Goal: Task Accomplishment & Management: Manage account settings

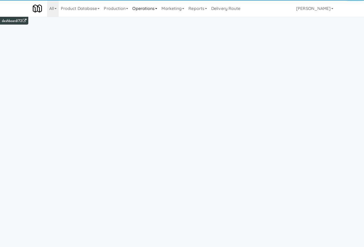
click at [136, 12] on link "Operations" at bounding box center [144, 8] width 29 height 17
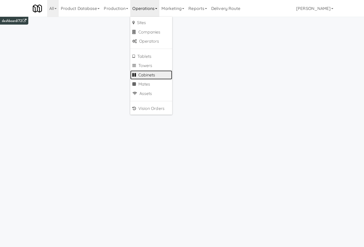
click at [141, 77] on link "Cabinets" at bounding box center [151, 74] width 42 height 9
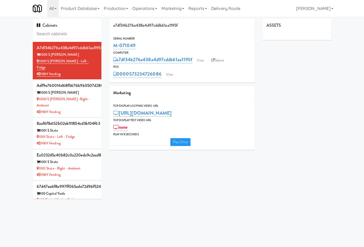
type input "3"
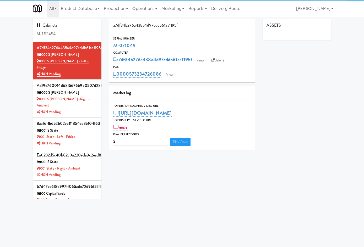
type input "M-152454"
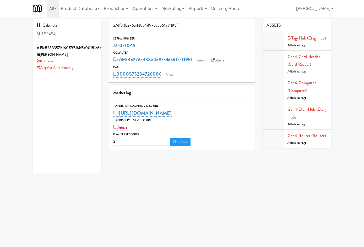
click at [64, 74] on div "a15e8283357b160f7f51bb5a00181e6e Broadstone BH BH Cooler Alligator Arms Vending" at bounding box center [67, 107] width 69 height 131
click at [67, 68] on div "Alligator Arms Vending" at bounding box center [67, 67] width 61 height 7
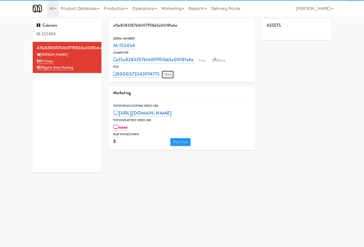
click at [162, 75] on link "View" at bounding box center [168, 75] width 12 height 8
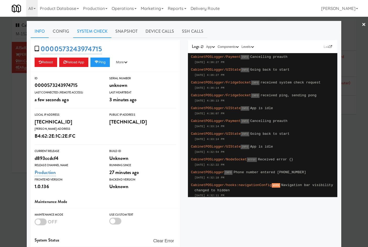
drag, startPoint x: 90, startPoint y: 30, endPoint x: 86, endPoint y: 35, distance: 6.8
click at [88, 32] on link "System Check" at bounding box center [92, 31] width 38 height 13
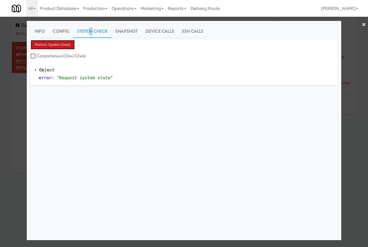
click at [68, 46] on button "Perform System Check" at bounding box center [53, 44] width 44 height 9
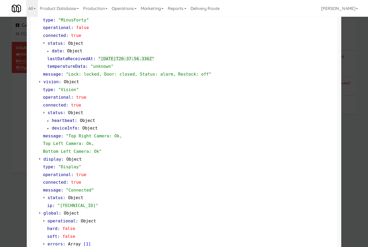
scroll to position [167, 0]
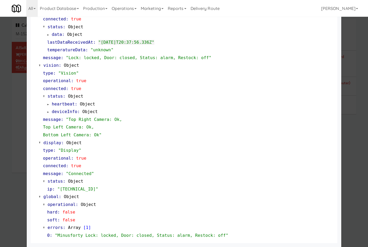
click at [16, 172] on div at bounding box center [184, 123] width 368 height 247
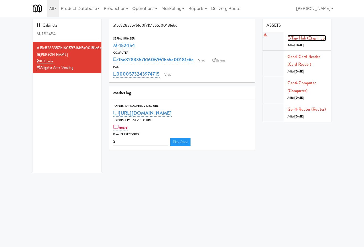
click at [312, 38] on link "E-tag-hub (Etag Hub)" at bounding box center [306, 38] width 38 height 6
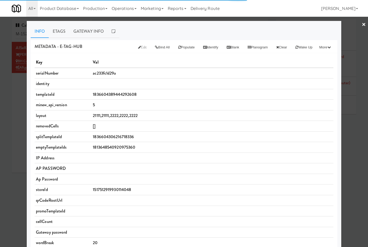
click at [15, 96] on div at bounding box center [184, 123] width 368 height 247
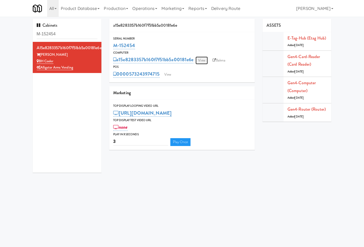
click at [195, 60] on link "View" at bounding box center [201, 61] width 12 height 8
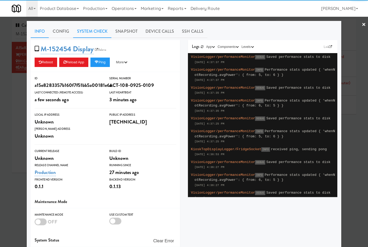
click at [81, 27] on link "System Check" at bounding box center [92, 31] width 38 height 13
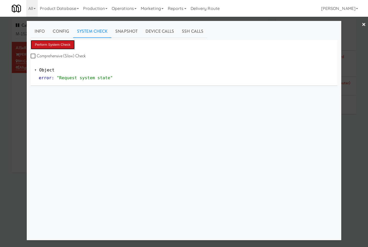
click at [44, 44] on button "Perform System Check" at bounding box center [53, 44] width 44 height 9
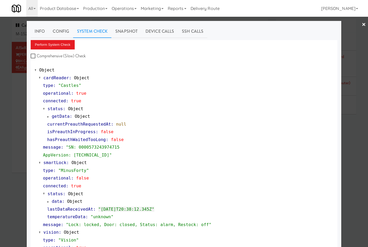
drag, startPoint x: 11, startPoint y: 134, endPoint x: 16, endPoint y: 131, distance: 6.3
click at [9, 133] on div at bounding box center [184, 123] width 368 height 247
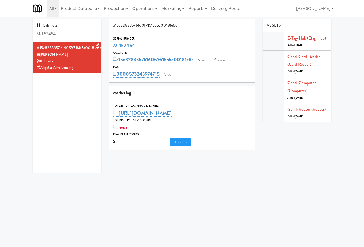
click at [51, 57] on div "Broadstone BH" at bounding box center [67, 55] width 61 height 7
drag, startPoint x: 37, startPoint y: 59, endPoint x: 19, endPoint y: 59, distance: 18.3
click at [37, 59] on div "BH Cooler" at bounding box center [67, 61] width 61 height 7
copy link "BH Cooler"
click at [195, 61] on link "View" at bounding box center [201, 61] width 12 height 8
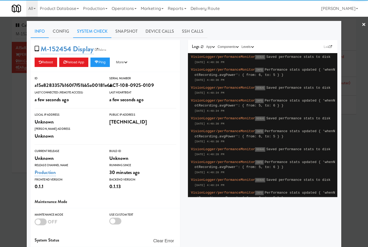
click at [99, 32] on link "System Check" at bounding box center [92, 31] width 38 height 13
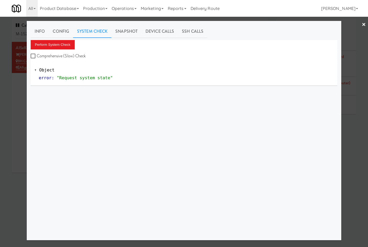
click at [45, 50] on div "Perform System Check Comprehensive (Slow) Check" at bounding box center [184, 50] width 306 height 20
click at [48, 44] on button "Perform System Check" at bounding box center [53, 44] width 44 height 9
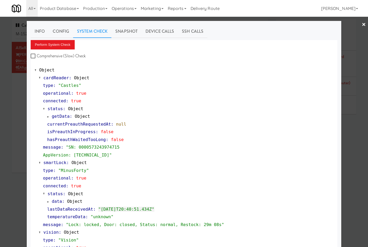
click at [16, 165] on div at bounding box center [184, 123] width 368 height 247
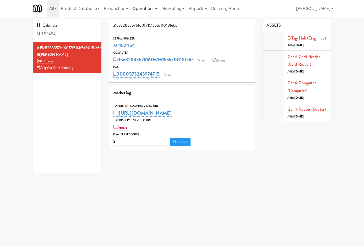
click at [140, 9] on link "Operations" at bounding box center [144, 8] width 29 height 17
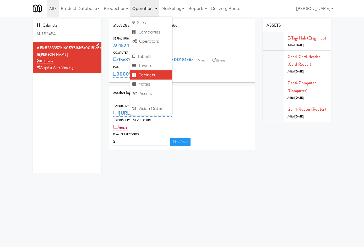
drag, startPoint x: 43, startPoint y: 59, endPoint x: 18, endPoint y: 63, distance: 25.9
click at [37, 63] on div "BH Cooler" at bounding box center [67, 61] width 61 height 7
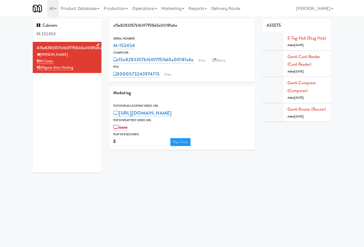
copy link "BH Cooler"
click at [261, 11] on div "All 325 Vending https://fridge.kitchenmate.com/?operator_id=503 901 Smrt Mrkt h…" at bounding box center [182, 8] width 298 height 17
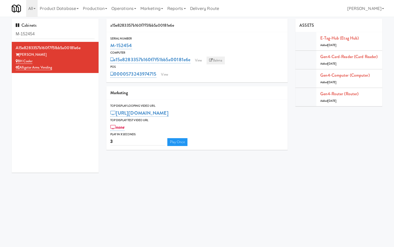
click at [213, 62] on link "Balena" at bounding box center [216, 61] width 18 height 8
drag, startPoint x: 46, startPoint y: 53, endPoint x: 60, endPoint y: 47, distance: 14.6
click at [45, 50] on div "a15e8283357b160f7f51bb5a00181e6e Broadstone BH BH Cooler Alligator Arms Vending" at bounding box center [55, 57] width 79 height 27
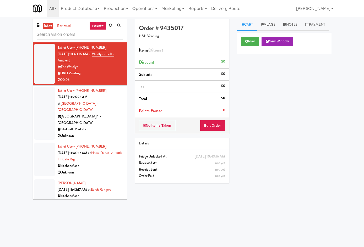
click at [71, 35] on input "text" at bounding box center [80, 35] width 86 height 10
type input "BH Cooler"
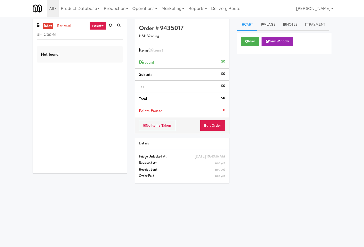
click at [90, 37] on input "BH Cooler" at bounding box center [80, 35] width 86 height 10
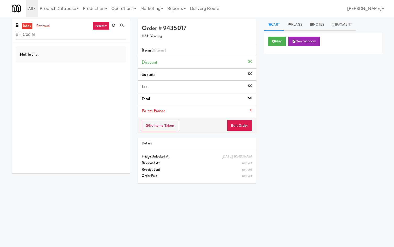
click at [62, 40] on div "inbox reviewed recent all unclear take inventory issue suspicious failed recent…" at bounding box center [71, 31] width 118 height 24
drag, startPoint x: 55, startPoint y: 35, endPoint x: 66, endPoint y: 33, distance: 11.1
click at [61, 34] on input "BH Cooler" at bounding box center [71, 35] width 110 height 10
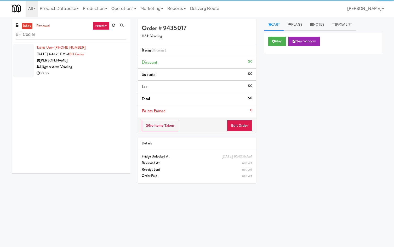
click at [94, 68] on div "Alligator Arms Vending" at bounding box center [82, 67] width 90 height 7
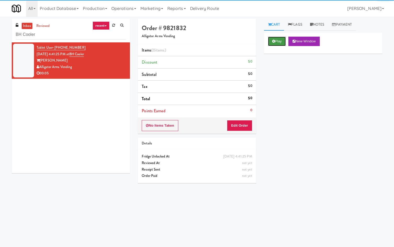
click at [280, 42] on button "Play" at bounding box center [277, 41] width 18 height 9
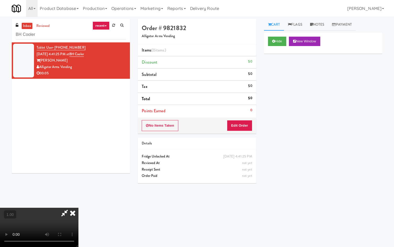
click at [79, 208] on icon at bounding box center [73, 213] width 12 height 10
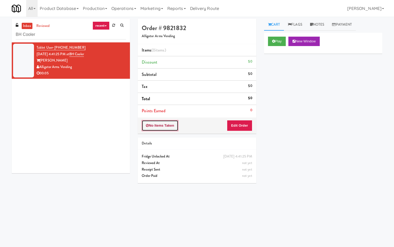
click at [165, 128] on button "No Items Taken" at bounding box center [160, 125] width 37 height 11
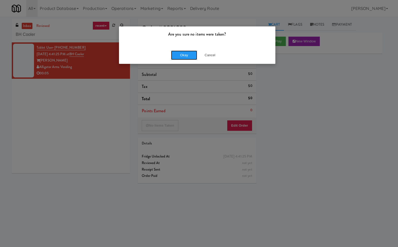
drag, startPoint x: 185, startPoint y: 53, endPoint x: 50, endPoint y: 97, distance: 142.3
click at [47, 103] on div "Are you sure no items were taken? Okay Cancel" at bounding box center [199, 123] width 398 height 247
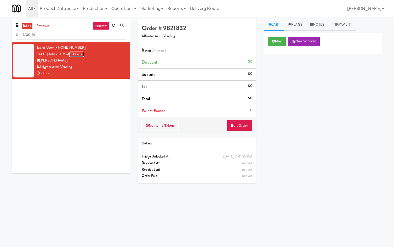
click at [84, 53] on link "BH Cooler" at bounding box center [76, 54] width 15 height 5
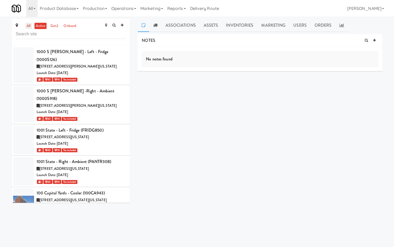
click at [29, 24] on link "all" at bounding box center [28, 26] width 7 height 7
click at [43, 38] on input "text" at bounding box center [71, 34] width 110 height 10
type input "h"
type input "bh"
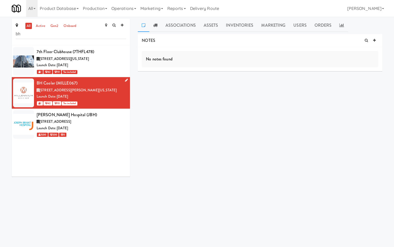
click at [125, 80] on icon at bounding box center [126, 80] width 3 height 3
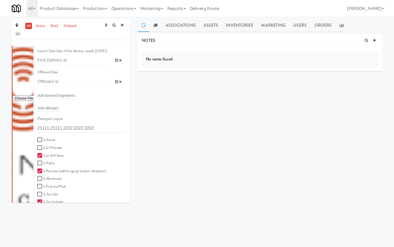
scroll to position [122, 0]
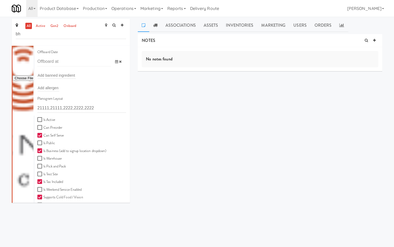
click at [53, 121] on label "Is Active" at bounding box center [46, 120] width 18 height 7
click at [43, 121] on input "Is Active" at bounding box center [40, 120] width 6 height 4
checkbox input "true"
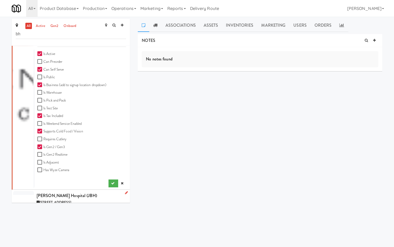
scroll to position [206, 0]
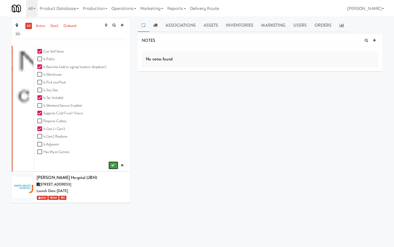
click at [111, 164] on icon "submit" at bounding box center [112, 165] width 3 height 3
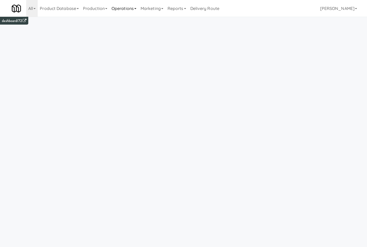
click at [131, 7] on link "Operations" at bounding box center [123, 8] width 29 height 17
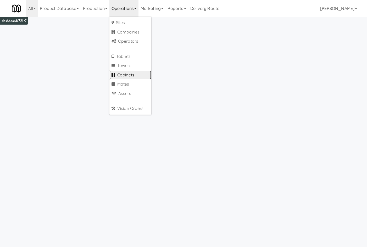
click at [130, 74] on link "Cabinets" at bounding box center [130, 74] width 42 height 9
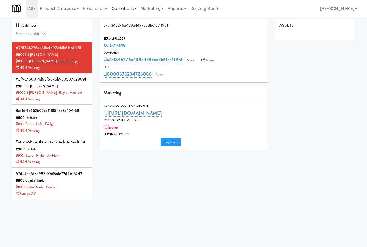
type input "3"
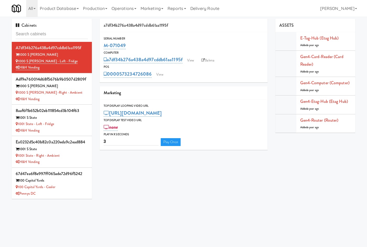
click at [46, 37] on input "text" at bounding box center [52, 34] width 72 height 10
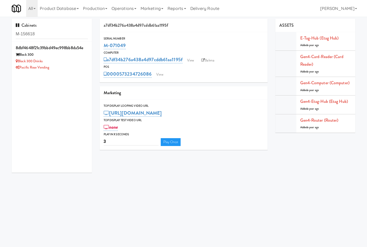
drag, startPoint x: 36, startPoint y: 37, endPoint x: -25, endPoint y: 35, distance: 61.0
click at [0, 35] on html "Okay Okay Select date: previous 2025-Oct next Su Mo Tu We Th Fr Sa 28 29 30 1 2…" at bounding box center [183, 123] width 367 height 247
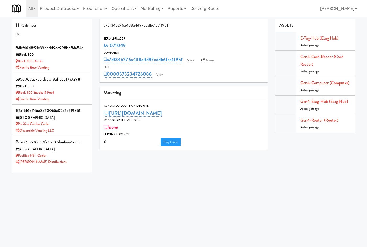
type input "p"
type input "M-156618"
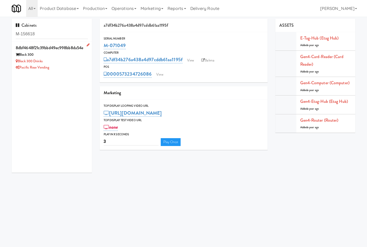
click at [58, 58] on div "Block 300 Drinks" at bounding box center [52, 61] width 72 height 7
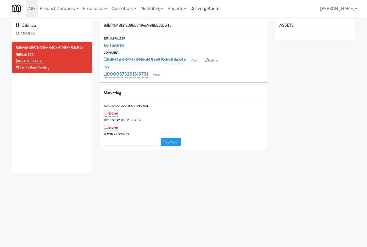
type input "3"
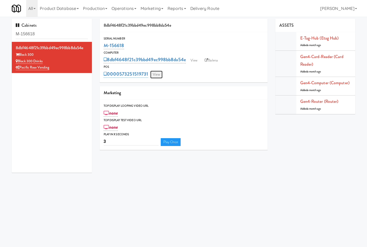
click at [160, 76] on link "View" at bounding box center [156, 75] width 12 height 8
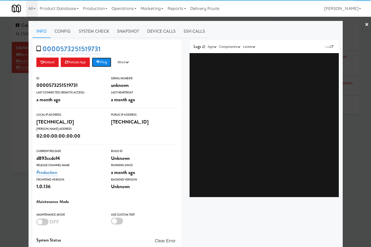
click at [106, 64] on button "Ping" at bounding box center [101, 62] width 19 height 9
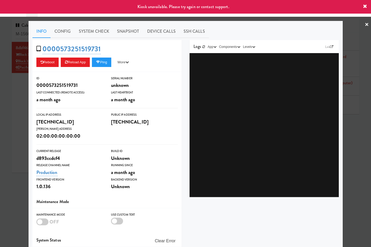
click at [19, 128] on div at bounding box center [185, 123] width 371 height 247
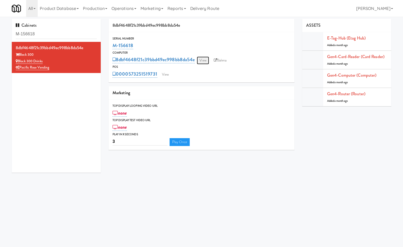
click at [202, 61] on link "View" at bounding box center [203, 61] width 12 height 8
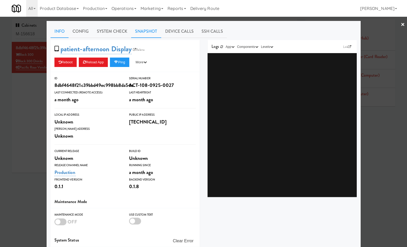
click at [154, 31] on link "Snapshot" at bounding box center [146, 31] width 30 height 13
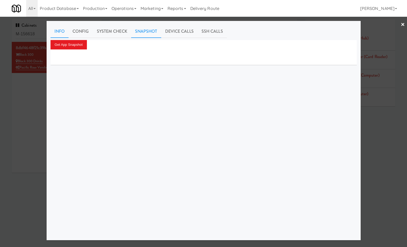
click at [60, 34] on link "Info" at bounding box center [60, 31] width 18 height 13
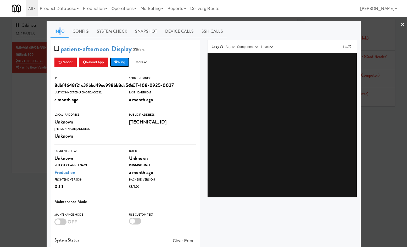
click at [119, 59] on button "Ping" at bounding box center [119, 62] width 19 height 9
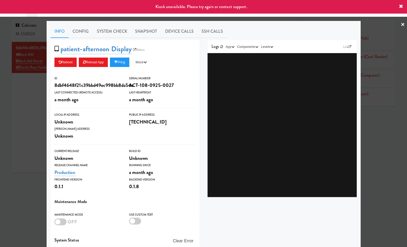
click at [35, 108] on div at bounding box center [203, 123] width 407 height 247
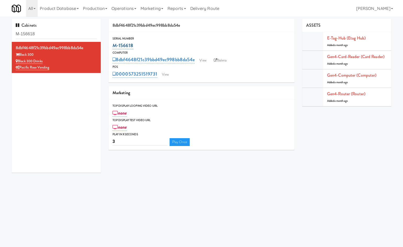
drag, startPoint x: 130, startPoint y: 43, endPoint x: 132, endPoint y: 41, distance: 3.2
click at [113, 44] on div "M-156618" at bounding box center [202, 45] width 178 height 9
copy link "M-156618"
click at [160, 49] on div "M-156618" at bounding box center [202, 45] width 178 height 9
drag, startPoint x: 149, startPoint y: 47, endPoint x: 233, endPoint y: 24, distance: 87.3
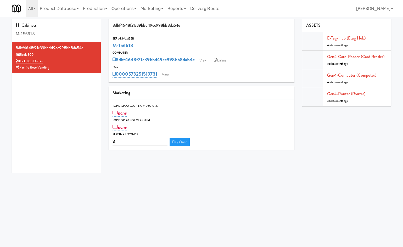
click at [108, 45] on div "8dbf4648f21c39bbd49ec998bb8da54e Serial Number M-156618 Computer 8dbf4648f21c39…" at bounding box center [202, 86] width 194 height 135
copy link "M-156618"
click at [157, 46] on div "M-156618" at bounding box center [202, 45] width 178 height 9
drag, startPoint x: 161, startPoint y: 44, endPoint x: 308, endPoint y: 1, distance: 153.4
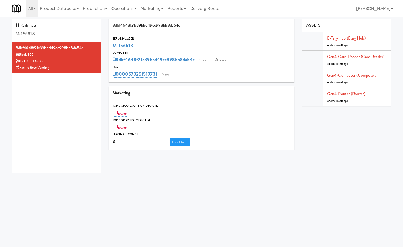
click at [115, 45] on div "M-156618" at bounding box center [202, 45] width 178 height 9
copy link "-156618"
click at [148, 44] on div "M-156618" at bounding box center [202, 45] width 178 height 9
drag, startPoint x: 148, startPoint y: 44, endPoint x: 112, endPoint y: 48, distance: 36.9
click at [112, 48] on div "Serial Number M-156618" at bounding box center [202, 43] width 186 height 14
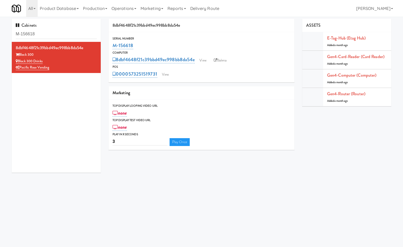
copy link "M-156618"
drag, startPoint x: 60, startPoint y: 68, endPoint x: 21, endPoint y: 70, distance: 38.8
click at [21, 70] on div "Pacific Rose Vending" at bounding box center [56, 67] width 81 height 7
copy link "Pacific Rose Vending"
click at [61, 84] on div "8dbf4648f21c39bbd49ec998bb8da54e Block 300 Block 300 Drinks Pacific Rose Vending" at bounding box center [56, 107] width 89 height 131
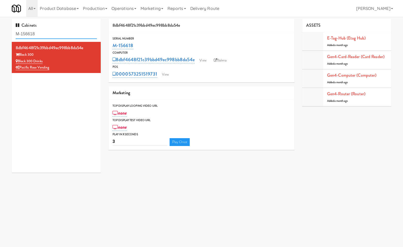
click at [47, 36] on input "M-156618" at bounding box center [56, 34] width 81 height 10
drag, startPoint x: 82, startPoint y: 99, endPoint x: 82, endPoint y: 96, distance: 2.9
click at [82, 99] on div "8dbf4648f21c39bbd49ec998bb8da54e Block 300 Block 300 Drinks Pacific Rose Vending" at bounding box center [56, 107] width 89 height 131
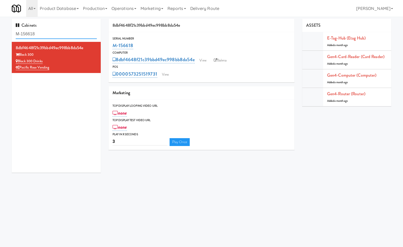
drag, startPoint x: 23, startPoint y: 34, endPoint x: 166, endPoint y: 1, distance: 146.5
click at [10, 34] on div "Cabinets M-156618 8dbf4648f21c39bbd49ec998bb8da54e Block 300 Block 300 Drinks P…" at bounding box center [56, 98] width 97 height 158
click at [170, 76] on link "View" at bounding box center [165, 75] width 12 height 8
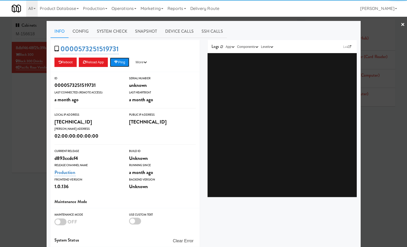
click at [121, 64] on button "Ping" at bounding box center [119, 62] width 19 height 9
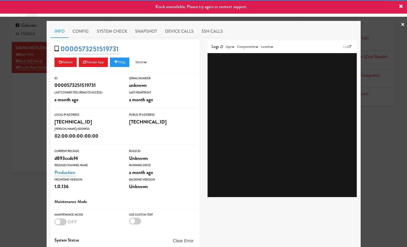
click at [34, 164] on div at bounding box center [203, 123] width 407 height 247
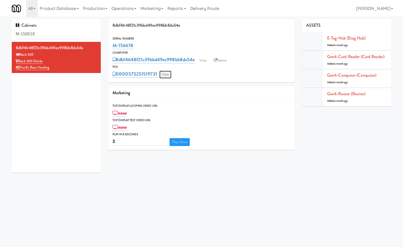
click at [166, 74] on link "View" at bounding box center [165, 75] width 12 height 8
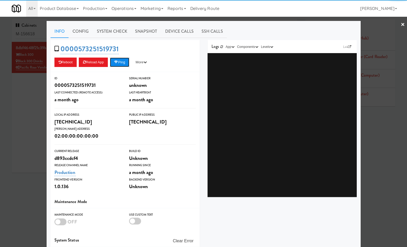
click at [126, 64] on button "Ping" at bounding box center [119, 62] width 19 height 9
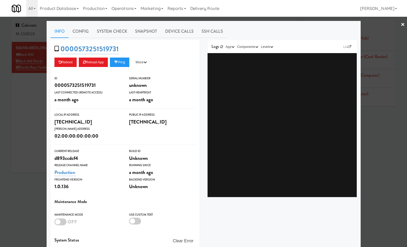
click at [26, 117] on div at bounding box center [203, 123] width 407 height 247
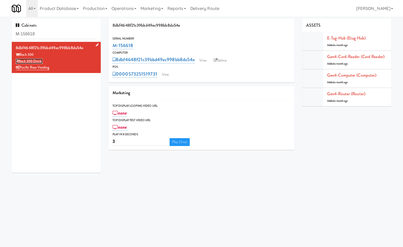
drag, startPoint x: 40, startPoint y: 60, endPoint x: 55, endPoint y: 58, distance: 16.2
click at [166, 74] on link "View" at bounding box center [165, 75] width 12 height 8
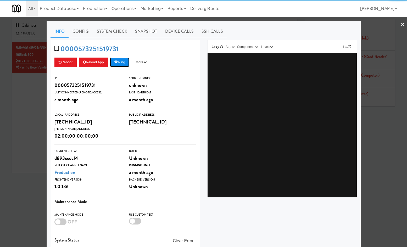
click at [115, 63] on icon at bounding box center [116, 61] width 4 height 3
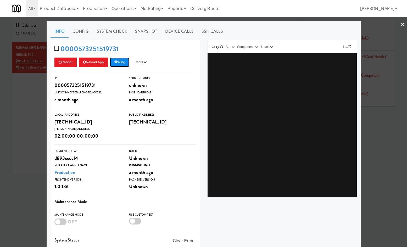
click at [122, 60] on button "Ping" at bounding box center [119, 62] width 19 height 9
click at [124, 62] on button "Ping" at bounding box center [119, 62] width 19 height 9
click at [27, 115] on div at bounding box center [203, 123] width 407 height 247
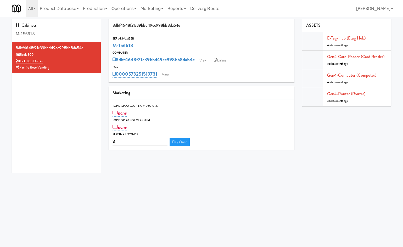
drag, startPoint x: 142, startPoint y: 47, endPoint x: 146, endPoint y: 38, distance: 9.4
click at [112, 46] on div "Serial Number M-156618" at bounding box center [202, 43] width 186 height 14
copy link "M-156618"
click at [203, 60] on link "View" at bounding box center [203, 61] width 12 height 8
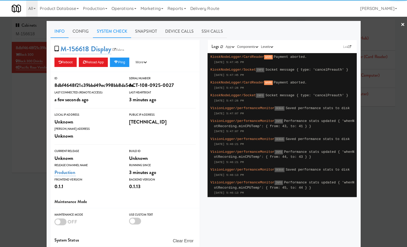
click at [117, 31] on link "System Check" at bounding box center [112, 31] width 38 height 13
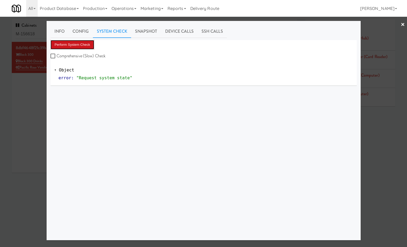
click at [82, 45] on button "Perform System Check" at bounding box center [73, 44] width 44 height 9
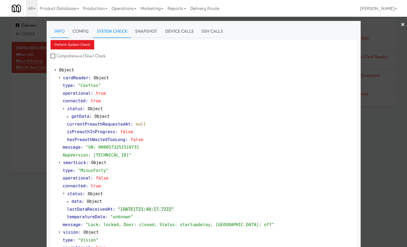
click at [52, 33] on link "Info" at bounding box center [60, 31] width 18 height 13
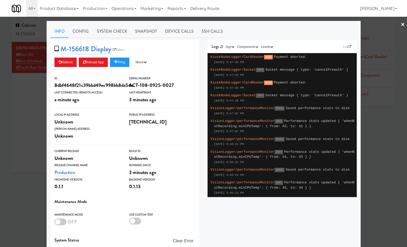
click at [42, 107] on div at bounding box center [203, 123] width 407 height 247
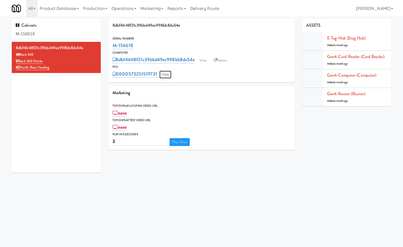
click at [163, 76] on link "View" at bounding box center [165, 75] width 12 height 8
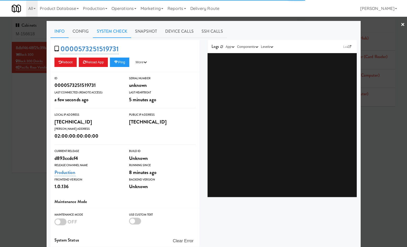
click at [116, 35] on link "System Check" at bounding box center [112, 31] width 38 height 13
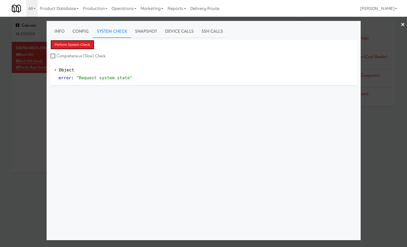
drag, startPoint x: 83, startPoint y: 47, endPoint x: 85, endPoint y: 51, distance: 4.8
click at [83, 47] on button "Perform System Check" at bounding box center [73, 44] width 44 height 9
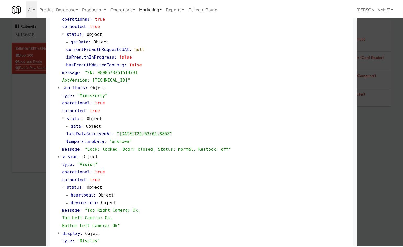
scroll to position [45, 0]
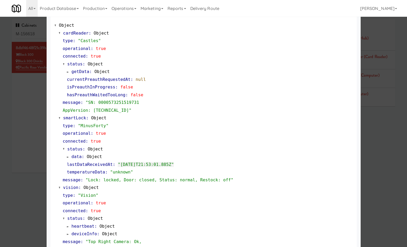
click at [26, 147] on div at bounding box center [203, 123] width 407 height 247
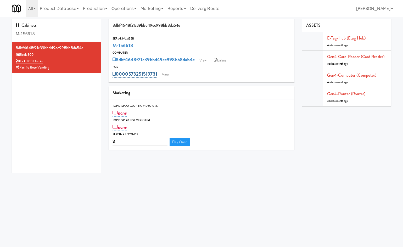
drag, startPoint x: 158, startPoint y: 70, endPoint x: 126, endPoint y: 75, distance: 32.1
click at [126, 75] on div "0000573251519731 View" at bounding box center [202, 74] width 178 height 9
copy link "0573251519731"
click at [137, 9] on link "Operations" at bounding box center [123, 8] width 29 height 17
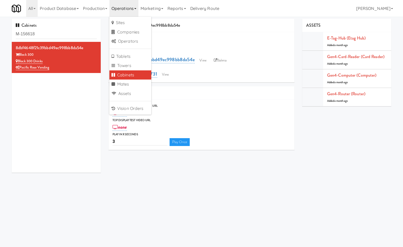
click at [52, 110] on div "8dbf4648f21c39bbd49ec998bb8da54e Block 300 Block 300 Drinks Pacific Rose Vending" at bounding box center [56, 107] width 89 height 131
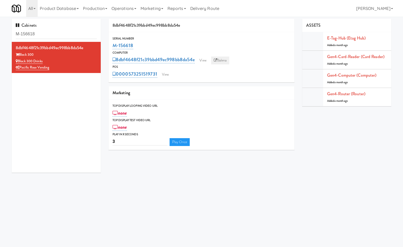
click at [222, 59] on link "Balena" at bounding box center [220, 61] width 18 height 8
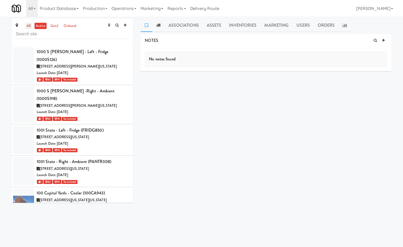
click at [30, 25] on link "all" at bounding box center [28, 26] width 7 height 7
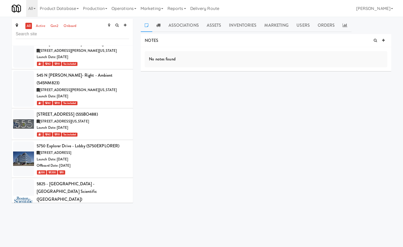
scroll to position [9111, 0]
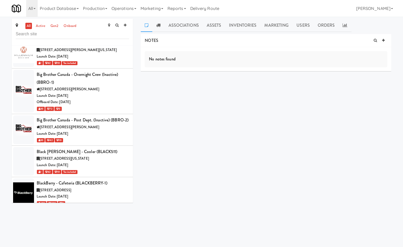
drag, startPoint x: 385, startPoint y: 41, endPoint x: 262, endPoint y: 79, distance: 128.1
click at [384, 41] on icon at bounding box center [383, 40] width 3 height 3
click at [221, 68] on p at bounding box center [266, 67] width 234 height 6
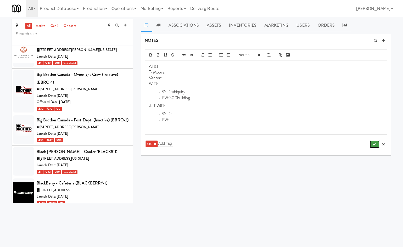
click at [373, 144] on icon "submit" at bounding box center [373, 144] width 3 height 3
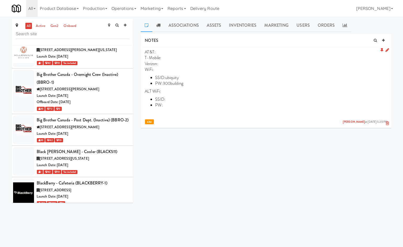
drag, startPoint x: 387, startPoint y: 50, endPoint x: 282, endPoint y: 49, distance: 105.0
click at [387, 49] on icon at bounding box center [388, 50] width 4 height 4
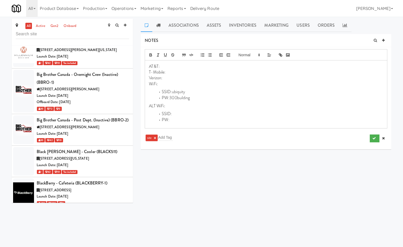
click at [214, 72] on p "T-Mobile:" at bounding box center [266, 72] width 234 height 6
click at [187, 84] on p "WiFi:" at bounding box center [266, 84] width 234 height 6
click at [375, 137] on icon "submit" at bounding box center [373, 138] width 3 height 3
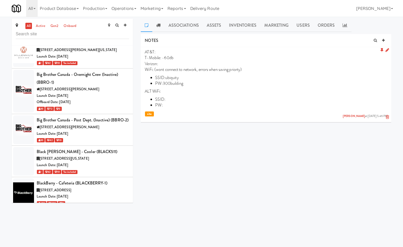
click at [387, 52] on icon at bounding box center [388, 50] width 4 height 4
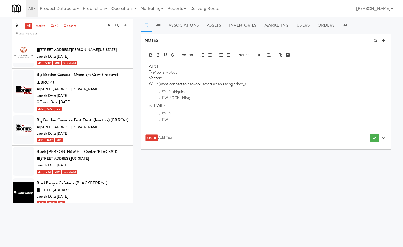
click at [218, 71] on p "T-Mobile: -60db" at bounding box center [266, 72] width 234 height 6
click at [373, 139] on icon "submit" at bounding box center [373, 138] width 3 height 3
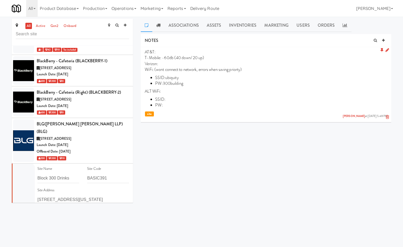
drag, startPoint x: 53, startPoint y: 89, endPoint x: 63, endPoint y: 103, distance: 17.1
checkbox input "true"
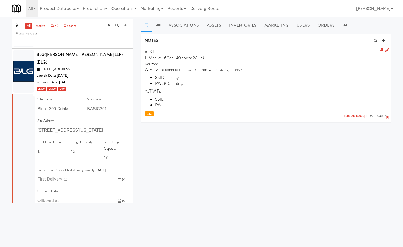
scroll to position [9355, 0]
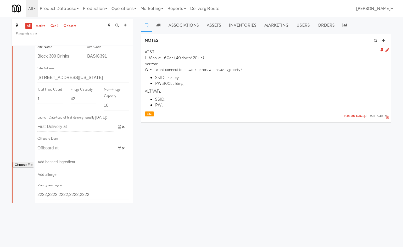
click at [115, 93] on div "Site Name Block 300 Drinks Site Code BASIC391 Site Address 308 Southwest 2nd Av…" at bounding box center [83, 192] width 92 height 296
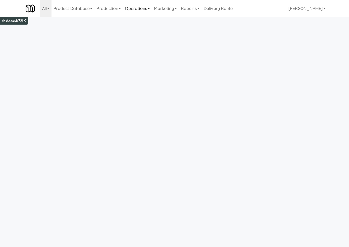
click at [149, 9] on link "Operations" at bounding box center [137, 8] width 29 height 17
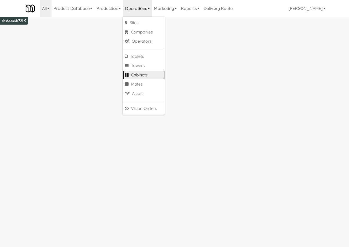
click at [151, 76] on link "Cabinets" at bounding box center [144, 74] width 42 height 9
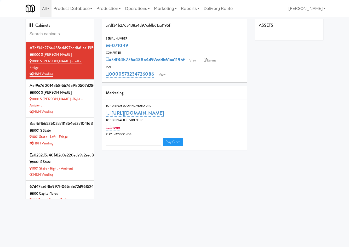
type input "M-150413"
type input "3"
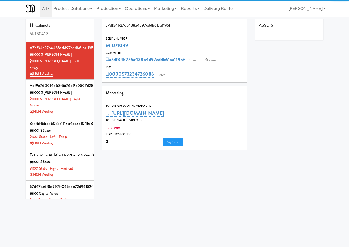
type input "M-150413"
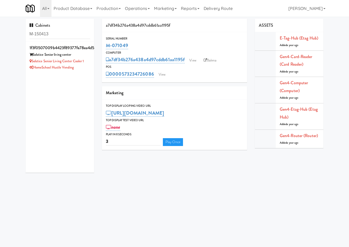
click at [85, 74] on div "1f3f0507009b4423f89377fe78ea4d5b Solstice Senior living center Solstice Senior …" at bounding box center [60, 107] width 69 height 131
drag, startPoint x: 84, startPoint y: 70, endPoint x: 88, endPoint y: 42, distance: 28.5
click at [84, 70] on div "HomeSchool Hustle Vending" at bounding box center [60, 67] width 61 height 7
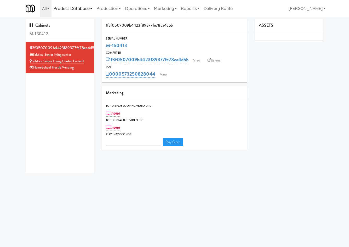
type input "3"
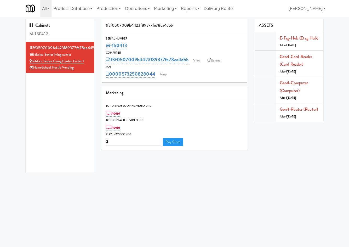
drag, startPoint x: 134, startPoint y: 44, endPoint x: 173, endPoint y: 0, distance: 58.8
click at [102, 46] on div "Serial Number M-150413" at bounding box center [174, 43] width 145 height 14
copy link "M-150413"
drag, startPoint x: 79, startPoint y: 68, endPoint x: 34, endPoint y: 68, distance: 44.8
click at [34, 68] on div "HomeSchool Hustle Vending" at bounding box center [60, 67] width 61 height 7
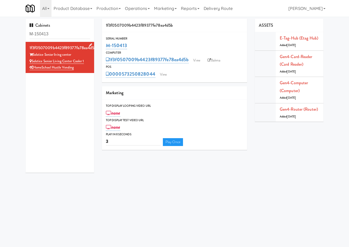
copy link "HomeSchool Hustle Vending"
click at [52, 38] on input "M-150413" at bounding box center [60, 34] width 61 height 10
paste input "HomeSchool Hustle Vending"
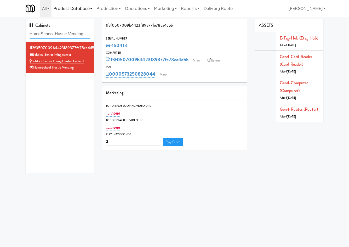
type input "HomeSchool Hustle Vending"
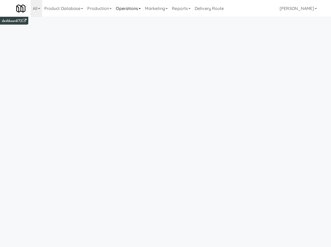
click at [108, 12] on link "Production" at bounding box center [99, 8] width 29 height 17
click at [134, 8] on link "Operations" at bounding box center [128, 8] width 29 height 17
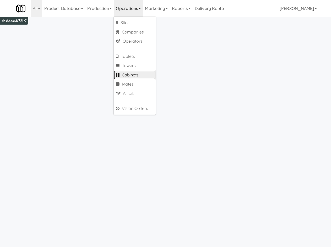
click at [136, 76] on link "Cabinets" at bounding box center [135, 74] width 42 height 9
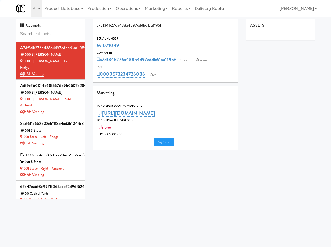
type input "3"
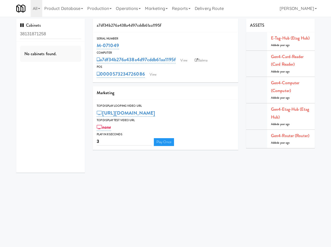
click at [44, 35] on input "38131871258" at bounding box center [50, 34] width 61 height 10
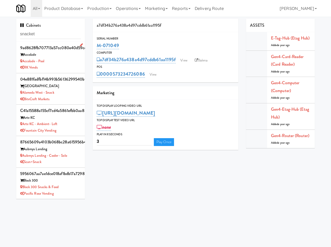
type input "snacket"
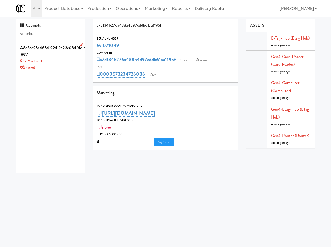
click at [55, 65] on div "Snacket" at bounding box center [50, 67] width 61 height 7
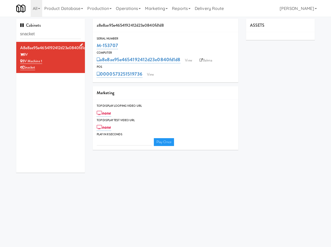
type input "3"
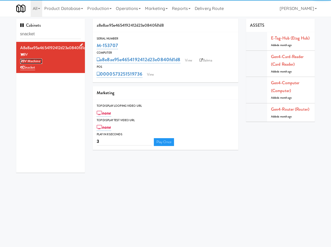
click at [37, 61] on link "BV Machine 1" at bounding box center [31, 61] width 22 height 5
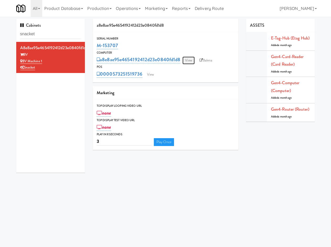
click at [190, 61] on link "View" at bounding box center [188, 61] width 12 height 8
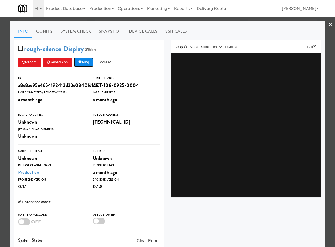
click at [89, 61] on button "Ping" at bounding box center [83, 62] width 19 height 9
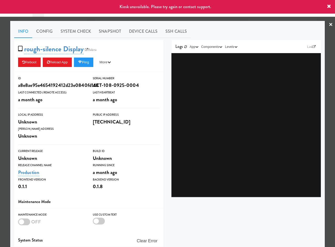
click at [4, 86] on div at bounding box center [167, 123] width 335 height 247
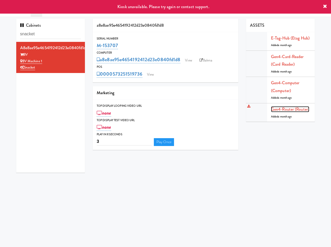
click at [289, 108] on link "Gen4-router (Router)" at bounding box center [290, 109] width 38 height 6
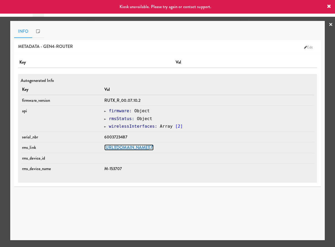
drag, startPoint x: 146, startPoint y: 147, endPoint x: 165, endPoint y: 118, distance: 34.6
click at [146, 147] on link "https://rms.teltonika-networks.com/devices/1672363" at bounding box center [128, 147] width 49 height 6
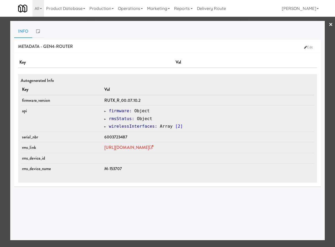
click at [330, 43] on div at bounding box center [167, 123] width 335 height 247
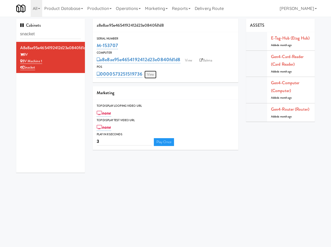
click at [150, 74] on link "View" at bounding box center [150, 75] width 12 height 8
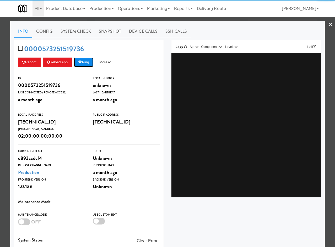
drag, startPoint x: 83, startPoint y: 64, endPoint x: 82, endPoint y: 60, distance: 4.3
click at [83, 63] on button "Ping" at bounding box center [83, 62] width 19 height 9
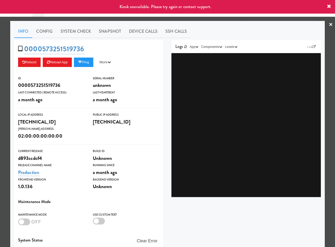
drag, startPoint x: 3, startPoint y: 74, endPoint x: 12, endPoint y: 68, distance: 10.6
click at [4, 74] on div at bounding box center [167, 123] width 335 height 247
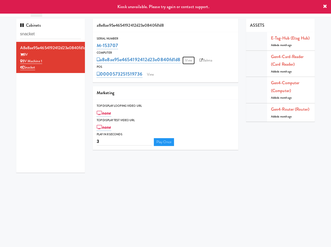
drag, startPoint x: 192, startPoint y: 59, endPoint x: 177, endPoint y: 46, distance: 20.1
click at [192, 59] on link "View" at bounding box center [188, 61] width 12 height 8
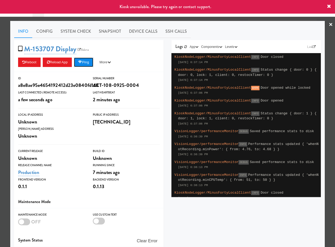
drag, startPoint x: 81, startPoint y: 63, endPoint x: 91, endPoint y: 54, distance: 13.5
click at [81, 63] on icon at bounding box center [80, 61] width 4 height 3
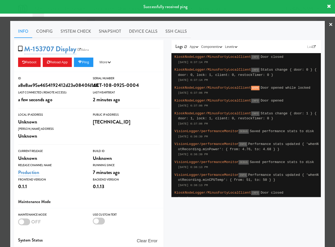
click at [4, 60] on div at bounding box center [167, 123] width 335 height 247
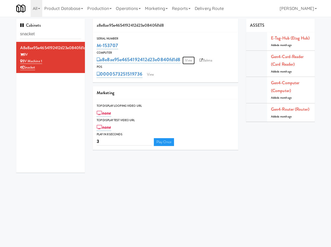
drag, startPoint x: 190, startPoint y: 59, endPoint x: 181, endPoint y: 58, distance: 9.2
click at [189, 59] on link "View" at bounding box center [188, 61] width 12 height 8
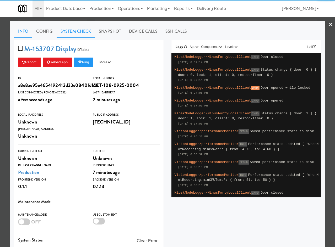
click at [65, 30] on link "System Check" at bounding box center [76, 31] width 38 height 13
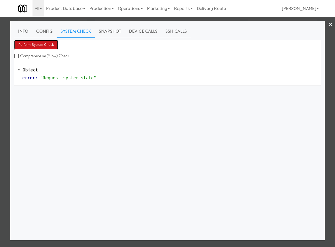
click at [36, 46] on button "Perform System Check" at bounding box center [36, 44] width 44 height 9
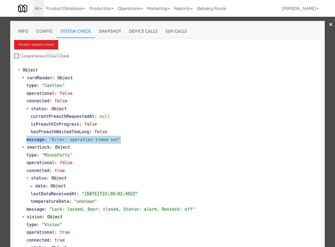
drag, startPoint x: 115, startPoint y: 140, endPoint x: 10, endPoint y: 139, distance: 104.7
click at [10, 139] on div "Info Config System Check Snapshot Device Calls SSH Calls Perform System Check C…" at bounding box center [167, 214] width 314 height 386
copy link "message : "Error: operation timed out""
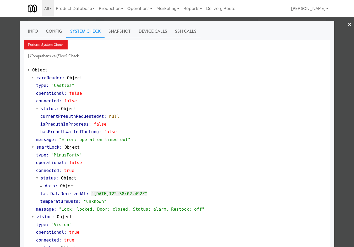
click at [97, 19] on div at bounding box center [177, 123] width 354 height 247
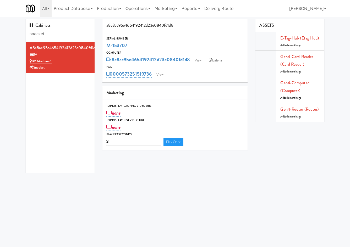
drag, startPoint x: 154, startPoint y: 69, endPoint x: 205, endPoint y: 36, distance: 61.1
click at [135, 73] on div "0000573251519736 View" at bounding box center [174, 74] width 137 height 9
copy link "1519736"
click at [199, 62] on link "View" at bounding box center [198, 61] width 12 height 8
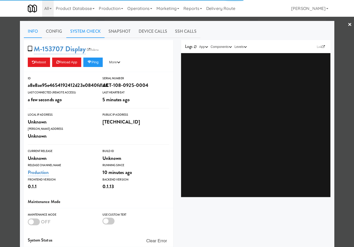
click at [88, 35] on link "System Check" at bounding box center [85, 31] width 38 height 13
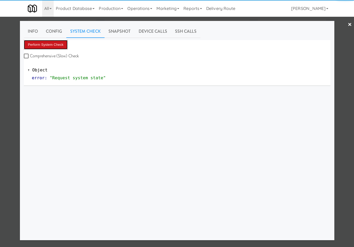
click at [51, 47] on button "Perform System Check" at bounding box center [46, 44] width 44 height 9
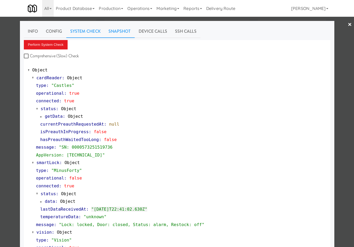
click at [120, 30] on link "Snapshot" at bounding box center [119, 31] width 30 height 13
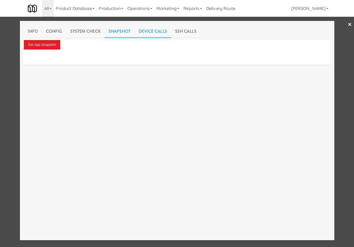
click at [145, 34] on link "Device Calls" at bounding box center [153, 31] width 36 height 13
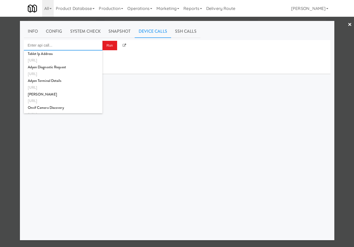
click at [88, 45] on input "Enter api call..." at bounding box center [63, 45] width 79 height 10
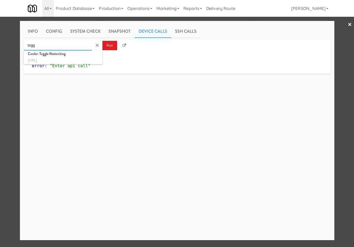
click at [69, 59] on div "http://localhost:3000/cooler/restocking-mode/toggle" at bounding box center [63, 60] width 71 height 7
type input "Cooler: Toggle Restocking"
click at [108, 47] on button "Run" at bounding box center [109, 45] width 15 height 9
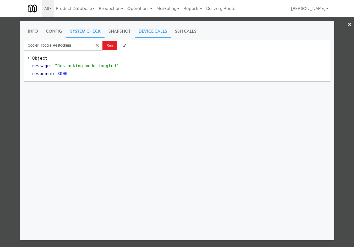
click at [77, 38] on link "System Check" at bounding box center [85, 31] width 38 height 13
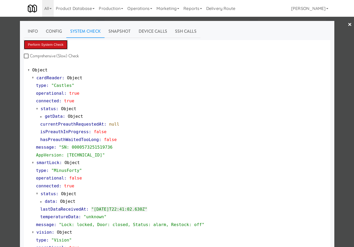
click at [63, 45] on button "Perform System Check" at bounding box center [46, 44] width 44 height 9
click at [58, 48] on button "Perform System Check" at bounding box center [46, 44] width 44 height 9
click at [9, 101] on div at bounding box center [177, 123] width 354 height 247
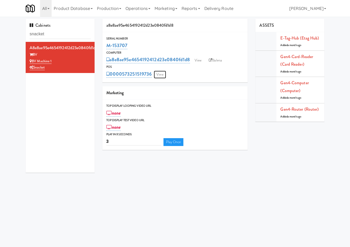
click at [162, 74] on link "View" at bounding box center [160, 75] width 12 height 8
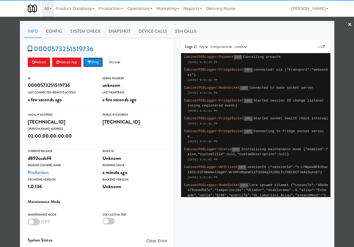
click at [96, 61] on button "Ping" at bounding box center [92, 62] width 19 height 9
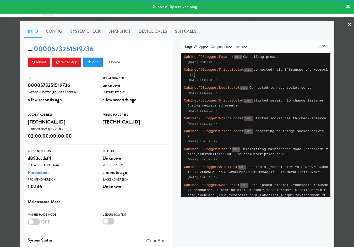
click at [10, 99] on div at bounding box center [177, 123] width 354 height 247
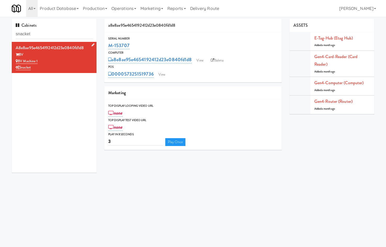
drag, startPoint x: 44, startPoint y: 59, endPoint x: 20, endPoint y: 63, distance: 24.3
click at [18, 63] on div "BV Machine 1" at bounding box center [54, 61] width 77 height 7
copy link "BV Machine 1"
click at [199, 60] on link "View" at bounding box center [200, 61] width 12 height 8
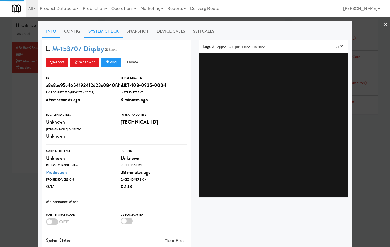
click at [97, 32] on link "System Check" at bounding box center [104, 31] width 38 height 13
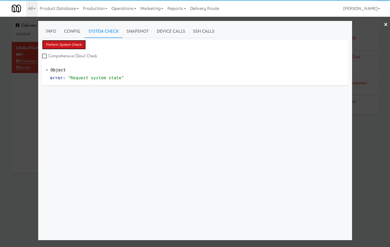
click at [60, 46] on button "Perform System Check" at bounding box center [64, 44] width 44 height 9
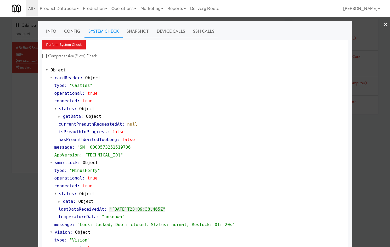
drag, startPoint x: 24, startPoint y: 181, endPoint x: 48, endPoint y: 116, distance: 69.0
click at [25, 173] on div at bounding box center [195, 123] width 390 height 247
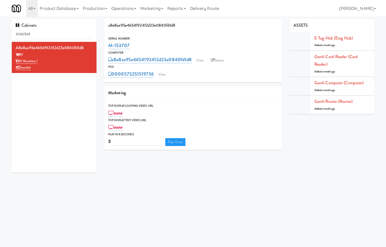
drag, startPoint x: 41, startPoint y: 60, endPoint x: 90, endPoint y: 37, distance: 54.8
click at [18, 60] on div "BV Machine 1" at bounding box center [54, 61] width 77 height 7
copy link "BV Machine 1"
drag, startPoint x: 126, startPoint y: 9, endPoint x: 123, endPoint y: 14, distance: 5.9
click at [123, 14] on link "Operations" at bounding box center [123, 8] width 29 height 17
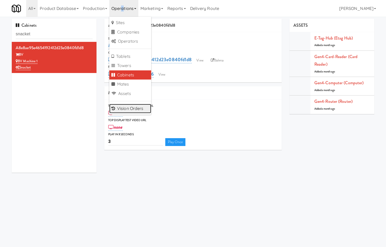
click at [134, 108] on link "Vision Orders" at bounding box center [130, 108] width 42 height 9
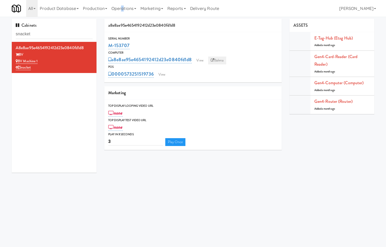
click at [219, 62] on link "Balena" at bounding box center [217, 61] width 18 height 8
click at [153, 68] on div "POS" at bounding box center [193, 66] width 170 height 5
click at [153, 66] on div "POS" at bounding box center [193, 66] width 170 height 5
drag, startPoint x: 155, startPoint y: 71, endPoint x: 126, endPoint y: 79, distance: 30.1
click at [125, 77] on div "0000573251519736 View" at bounding box center [193, 74] width 170 height 9
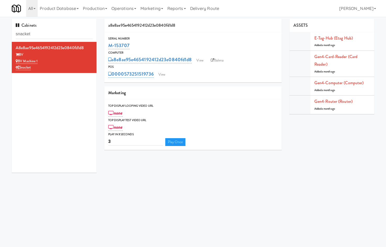
copy link "573251519736"
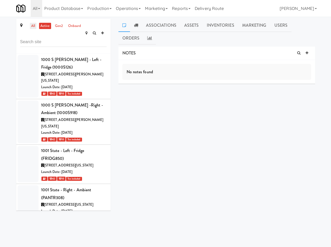
click at [33, 29] on link "all" at bounding box center [33, 26] width 7 height 7
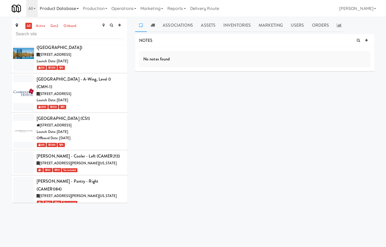
scroll to position [8780, 0]
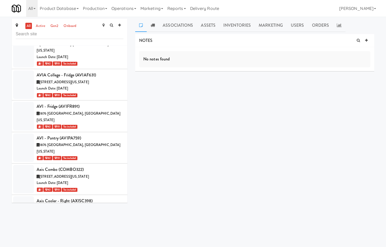
click at [26, 21] on div "all active gen2 onboard" at bounding box center [70, 32] width 116 height 27
click at [29, 25] on link "all" at bounding box center [28, 26] width 7 height 7
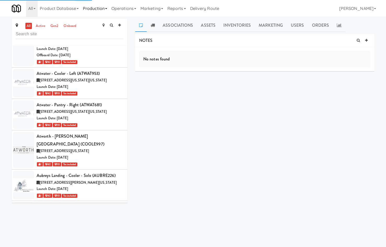
scroll to position [8230, 0]
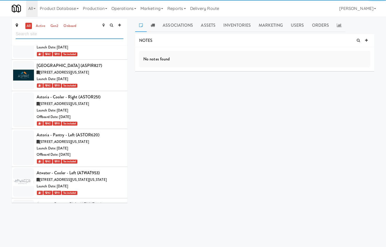
click at [50, 33] on input "text" at bounding box center [70, 34] width 108 height 10
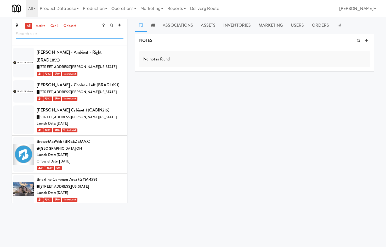
scroll to position [9986, 0]
click at [34, 37] on input "text" at bounding box center [70, 34] width 108 height 10
paste input "BV Machine 1"
type input "BV Machine 1"
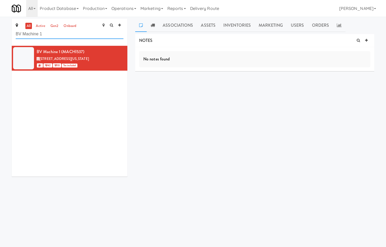
scroll to position [0, 0]
drag, startPoint x: 101, startPoint y: 66, endPoint x: 113, endPoint y: 53, distance: 17.8
click at [101, 65] on div "1 42 10 Tax included" at bounding box center [80, 65] width 87 height 7
click at [123, 48] on icon at bounding box center [124, 48] width 3 height 3
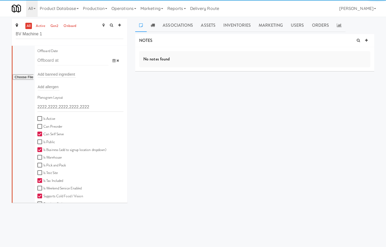
scroll to position [122, 0]
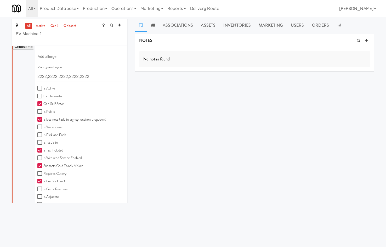
click at [50, 87] on label "Is Active" at bounding box center [46, 88] width 18 height 7
click at [43, 87] on input "Is Active" at bounding box center [40, 88] width 6 height 4
checkbox input "true"
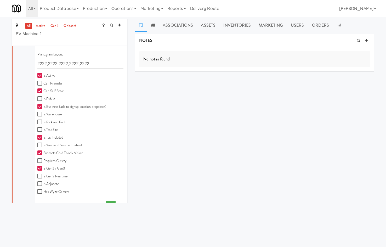
scroll to position [145, 0]
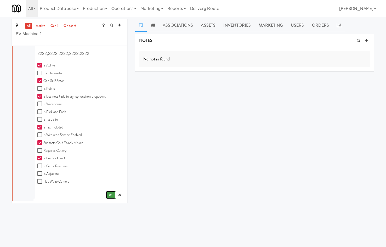
click at [108, 196] on button "submit" at bounding box center [111, 195] width 10 height 8
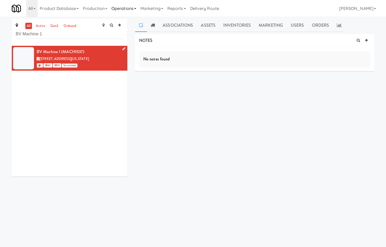
scroll to position [0, 0]
